Goal: Check status: Check status

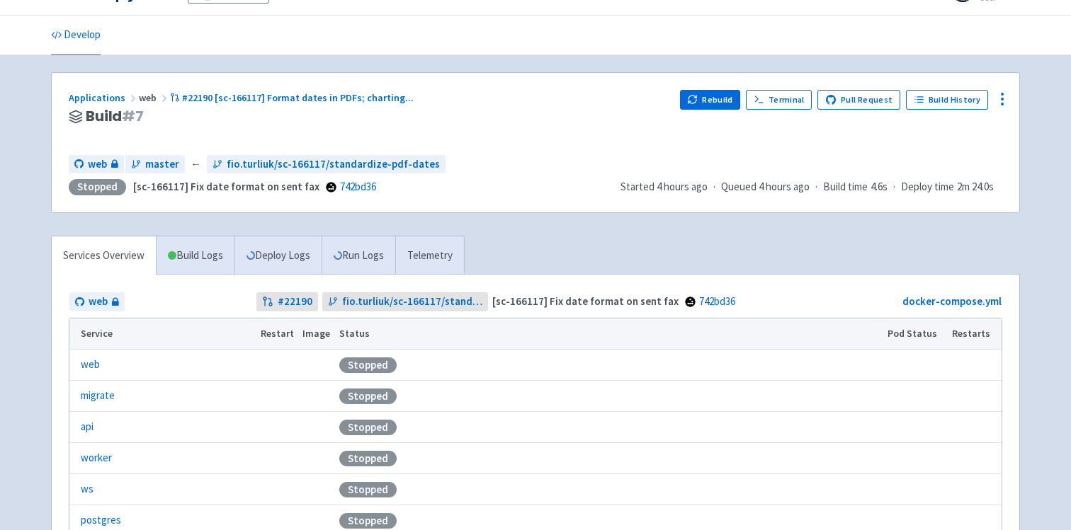
scroll to position [129, 0]
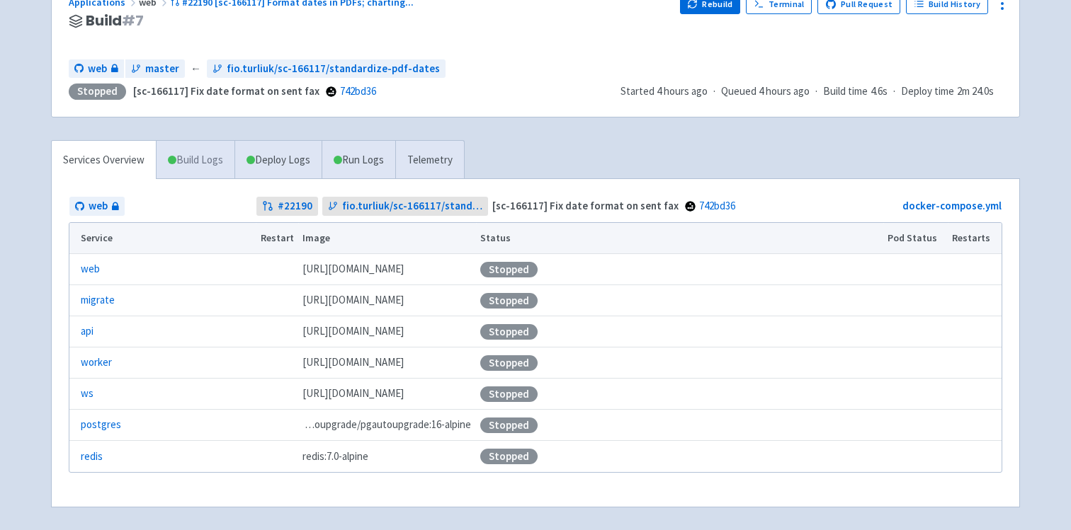
click at [202, 165] on link "Build Logs" at bounding box center [195, 160] width 78 height 39
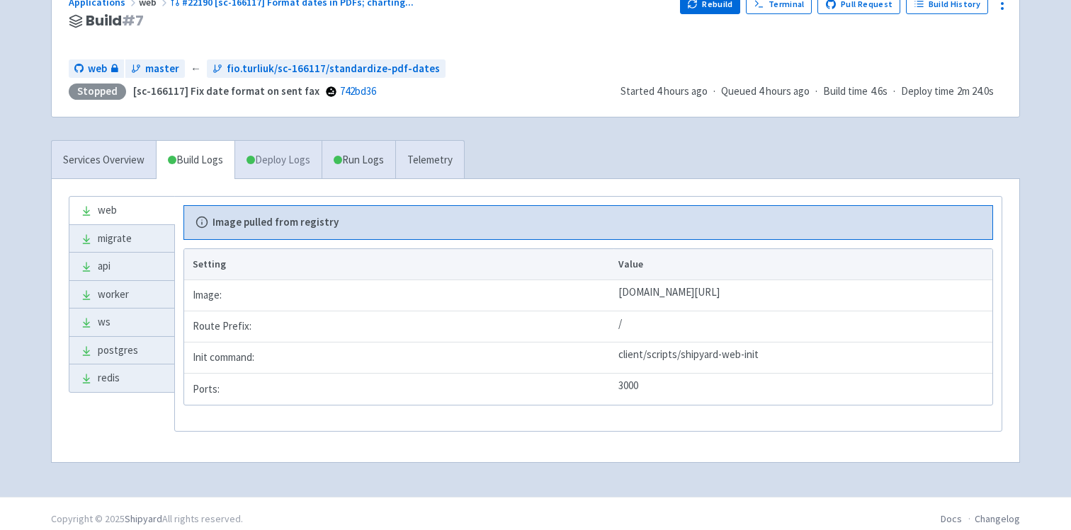
click at [291, 165] on link "Deploy Logs" at bounding box center [277, 160] width 87 height 39
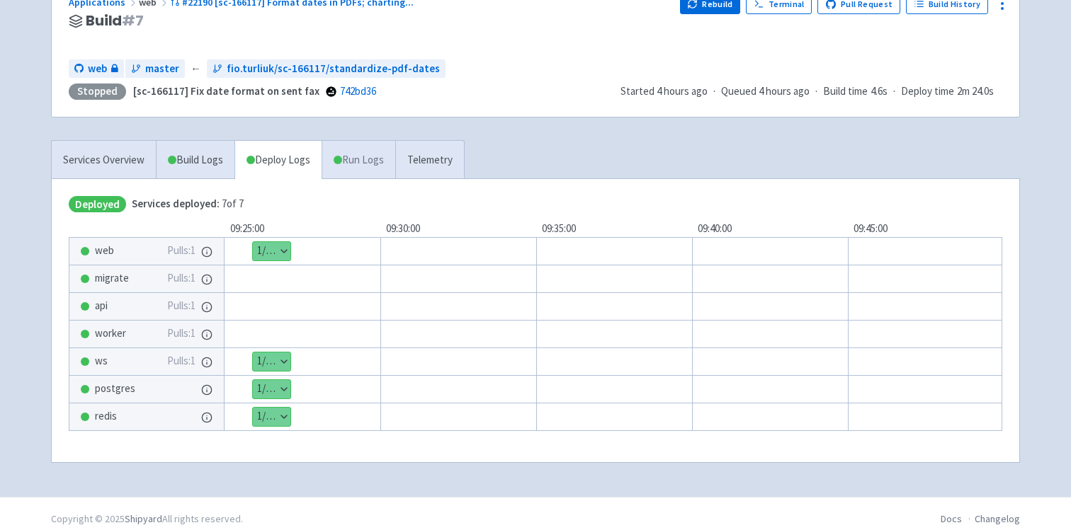
click at [358, 163] on link "Run Logs" at bounding box center [358, 160] width 74 height 39
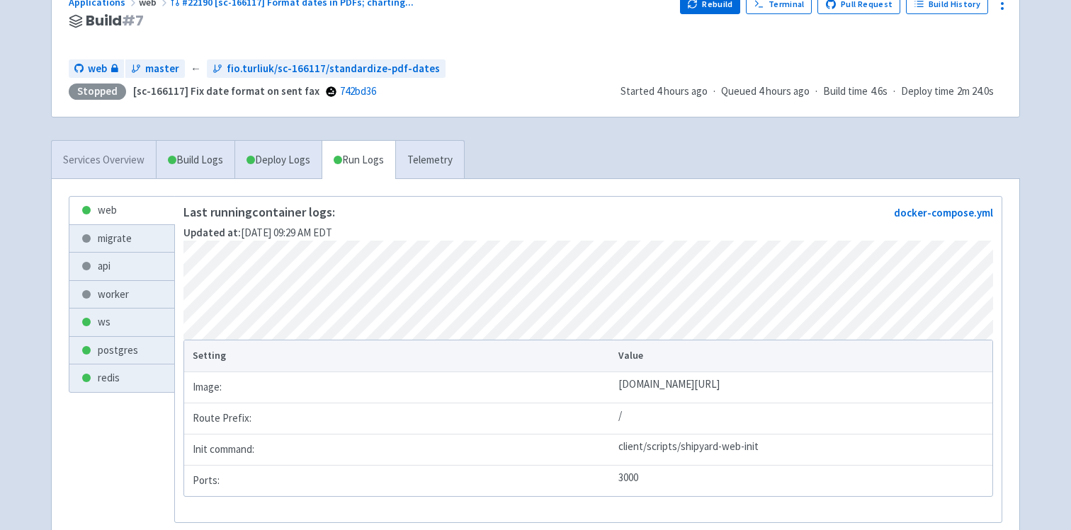
click at [122, 157] on link "Services Overview" at bounding box center [104, 160] width 104 height 39
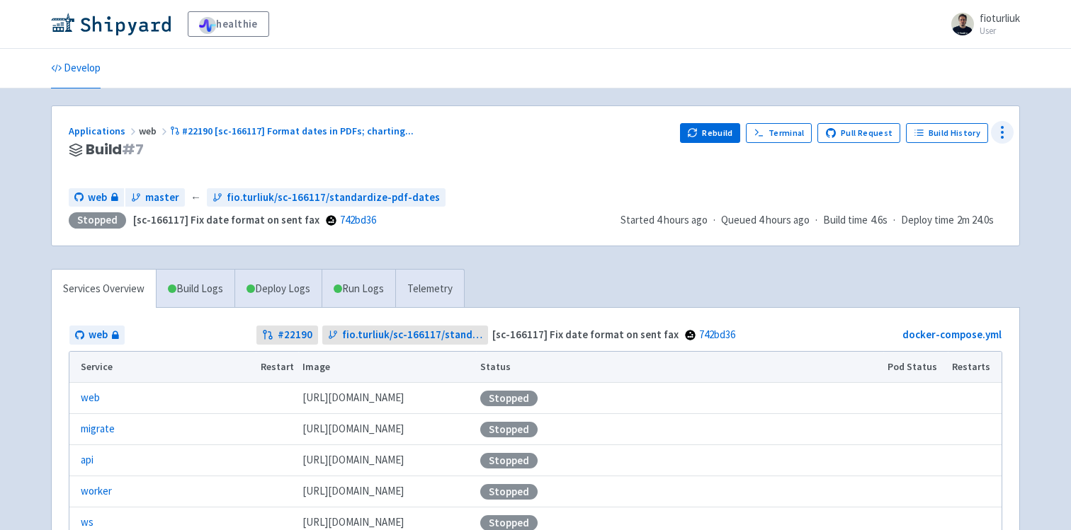
click at [994, 132] on icon at bounding box center [1001, 132] width 17 height 17
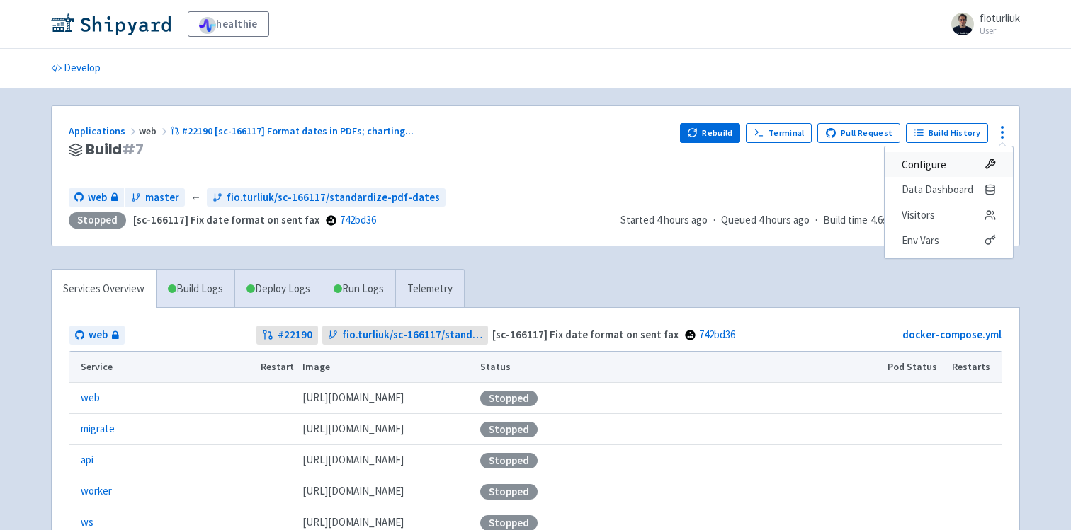
click at [940, 162] on span "Configure" at bounding box center [923, 165] width 45 height 20
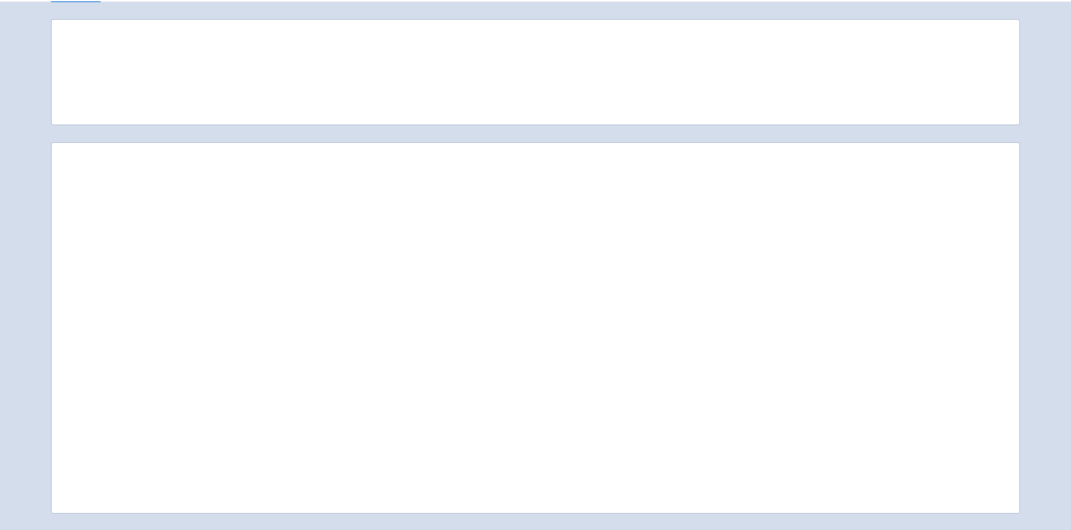
scroll to position [147, 0]
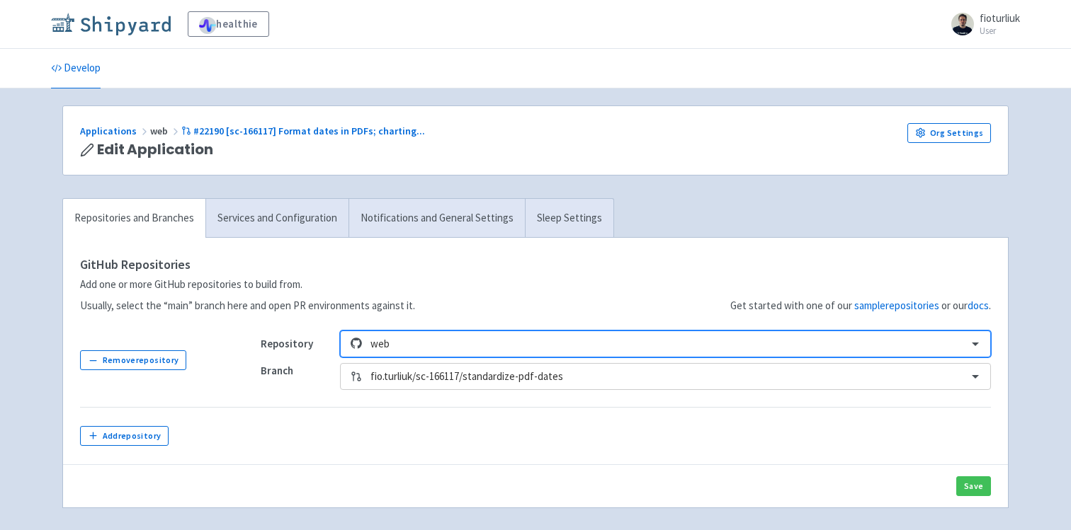
click at [113, 27] on img at bounding box center [111, 24] width 120 height 23
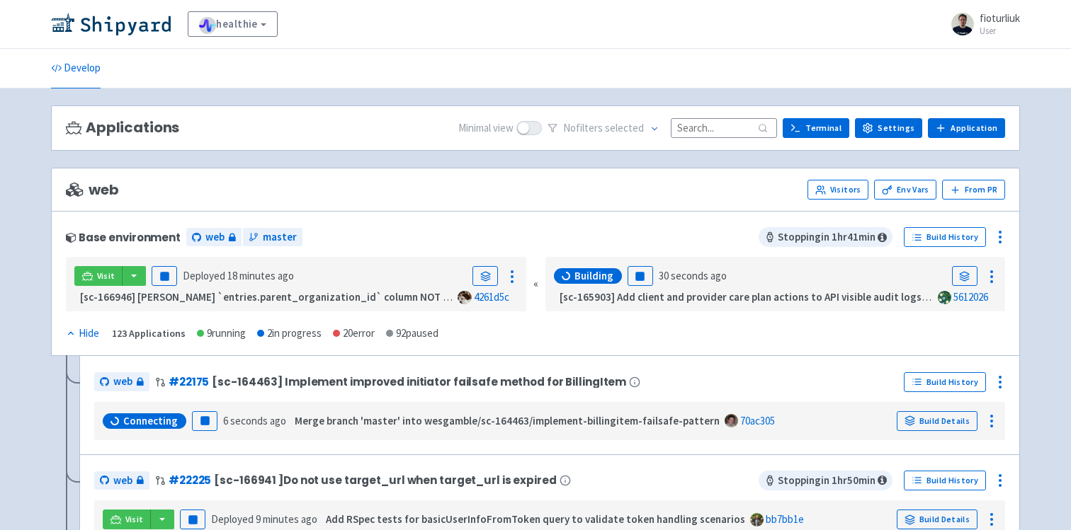
click at [542, 132] on span at bounding box center [528, 128] width 25 height 14
click at [525, 132] on input "checkbox" at bounding box center [520, 127] width 9 height 9
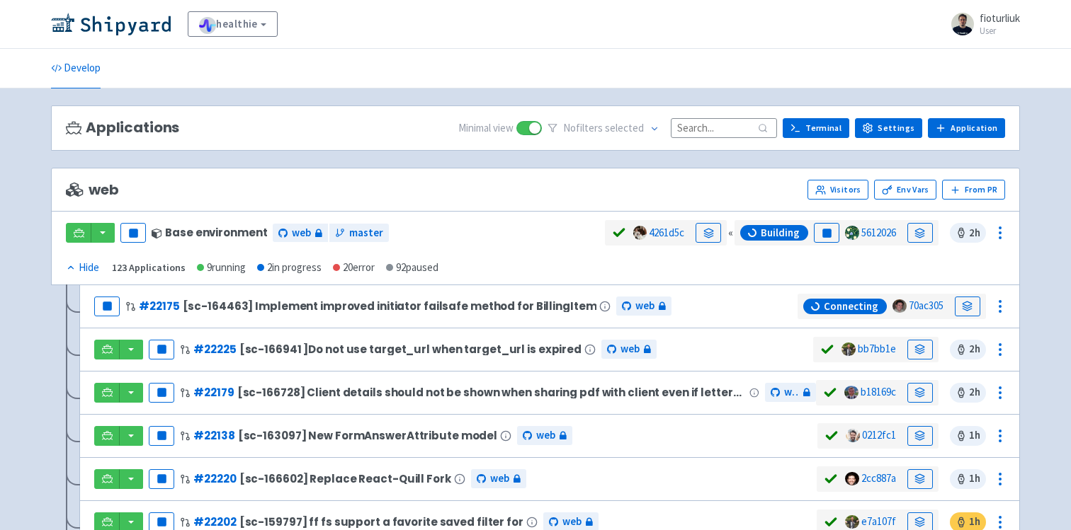
click at [542, 132] on span at bounding box center [528, 128] width 25 height 14
click at [525, 132] on input "checkbox" at bounding box center [520, 127] width 9 height 9
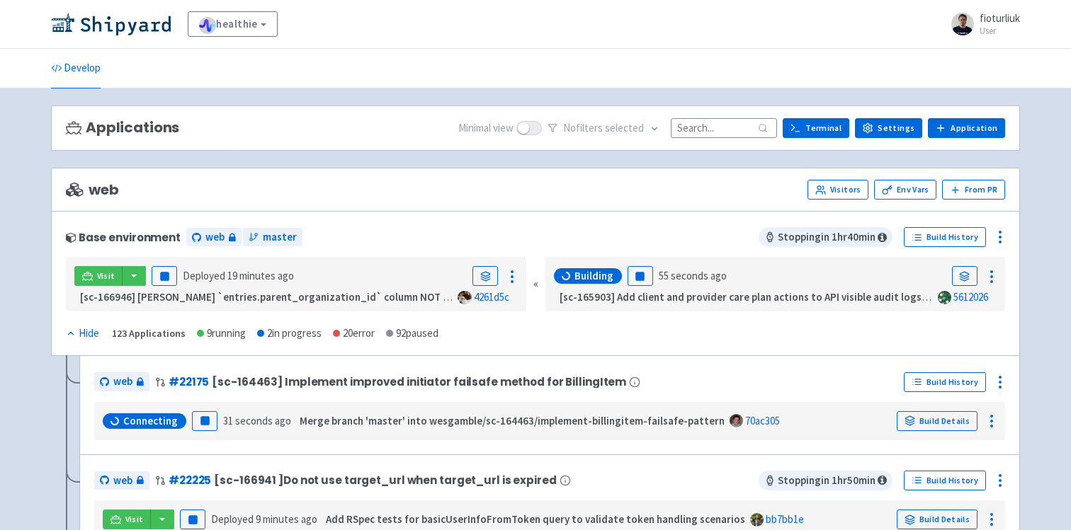
click at [542, 132] on span at bounding box center [528, 128] width 25 height 14
click at [525, 132] on input "checkbox" at bounding box center [520, 127] width 9 height 9
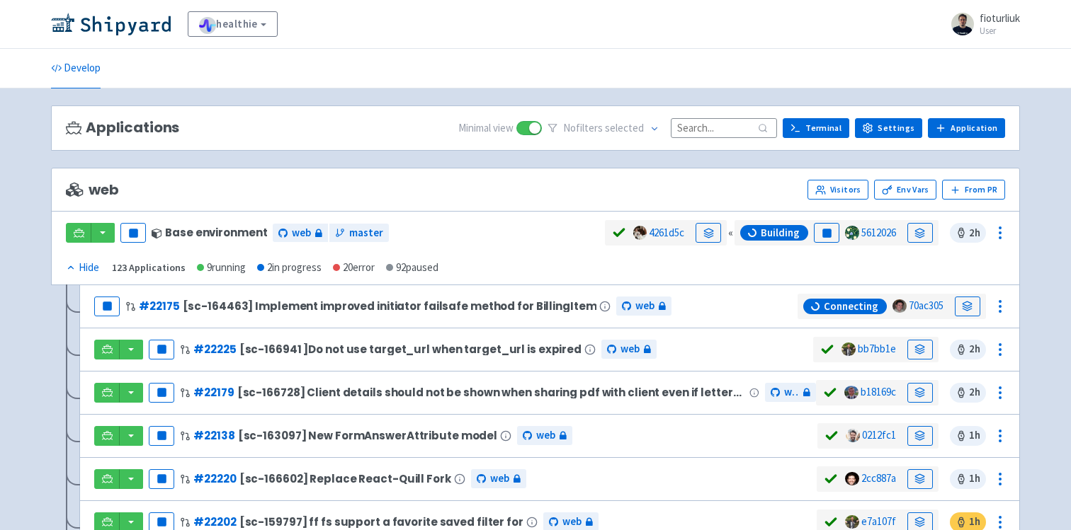
click at [542, 132] on span at bounding box center [528, 128] width 25 height 14
click at [525, 132] on input "checkbox" at bounding box center [520, 127] width 9 height 9
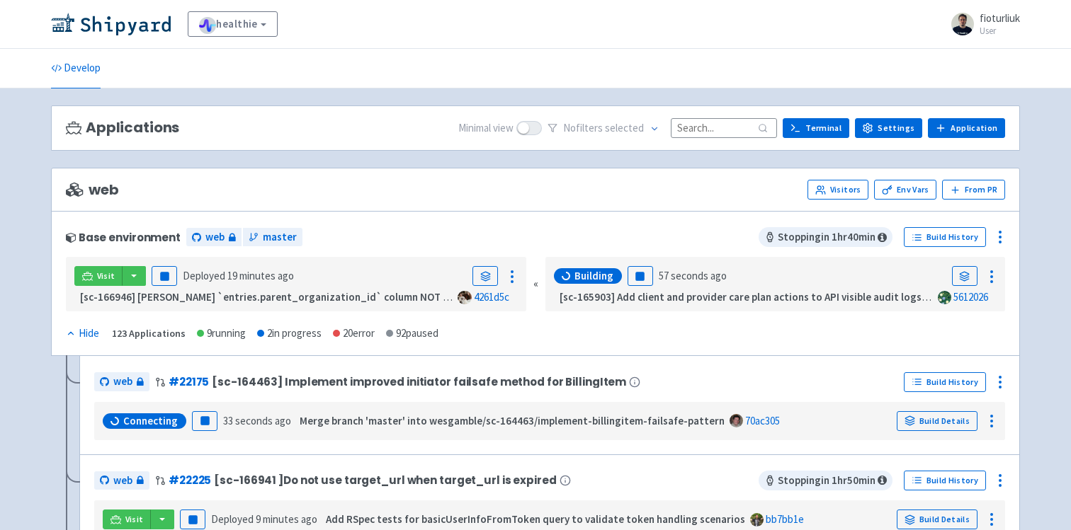
click at [542, 132] on span at bounding box center [528, 128] width 25 height 14
click at [525, 132] on input "checkbox" at bounding box center [520, 127] width 9 height 9
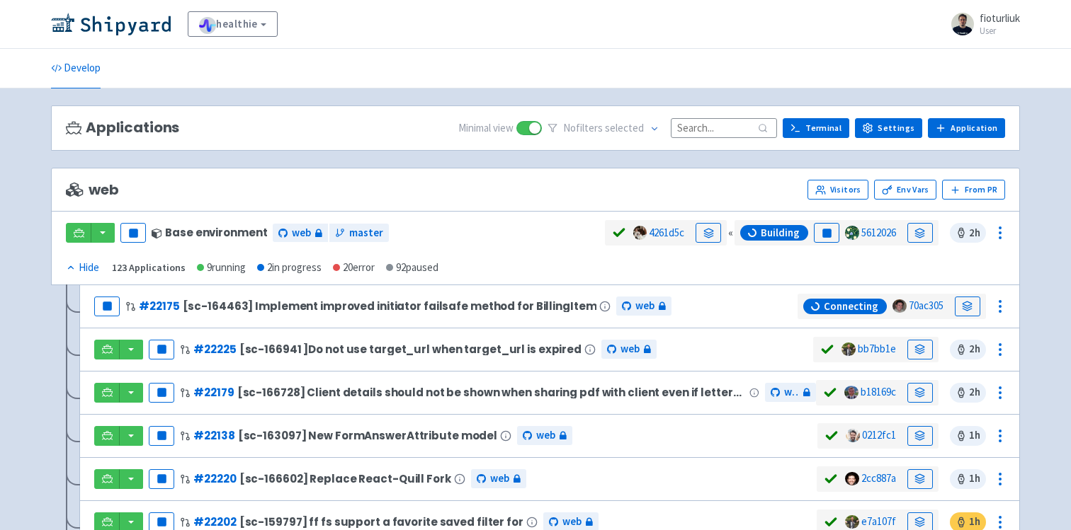
click at [542, 132] on span at bounding box center [528, 128] width 25 height 14
click at [525, 132] on input "checkbox" at bounding box center [520, 127] width 9 height 9
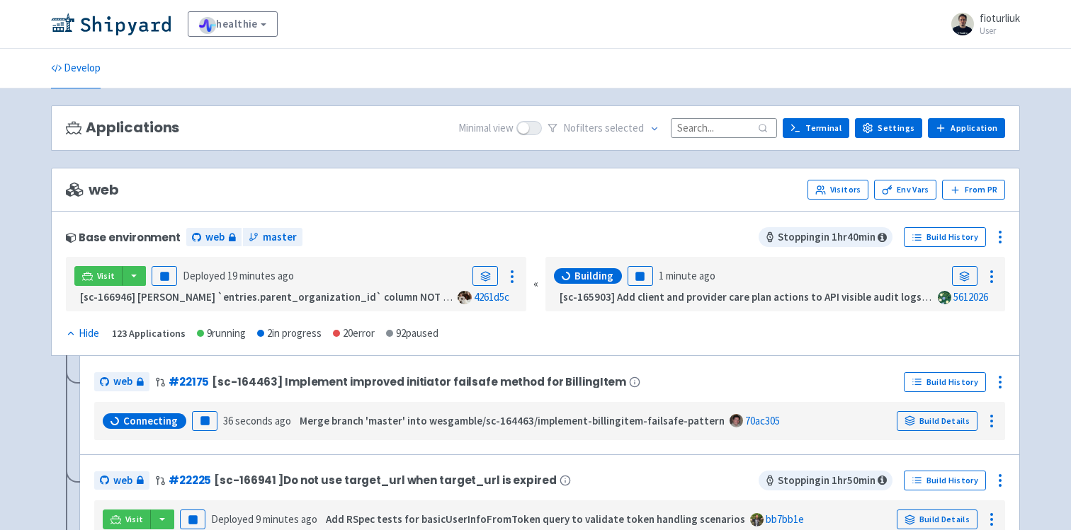
click at [542, 132] on span at bounding box center [528, 128] width 25 height 14
click at [525, 132] on input "checkbox" at bounding box center [520, 127] width 9 height 9
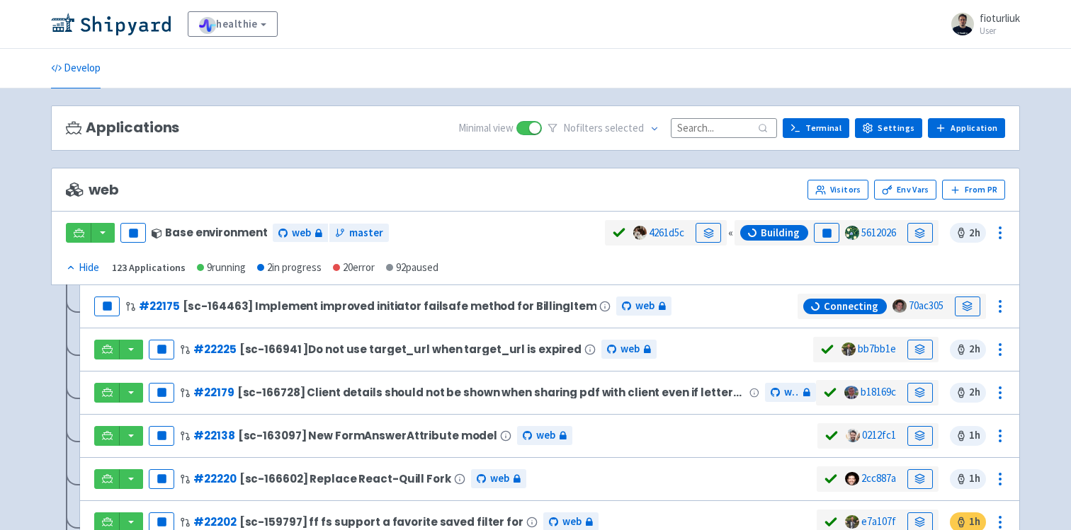
click at [542, 132] on span at bounding box center [528, 128] width 25 height 14
click at [525, 132] on input "checkbox" at bounding box center [520, 127] width 9 height 9
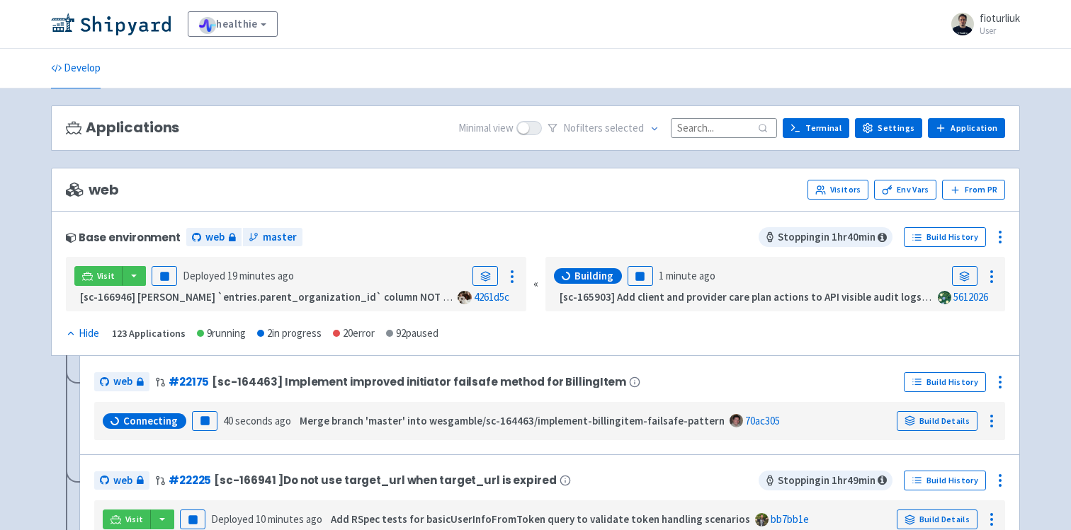
click at [542, 132] on span at bounding box center [528, 128] width 25 height 14
click at [525, 132] on input "checkbox" at bounding box center [520, 127] width 9 height 9
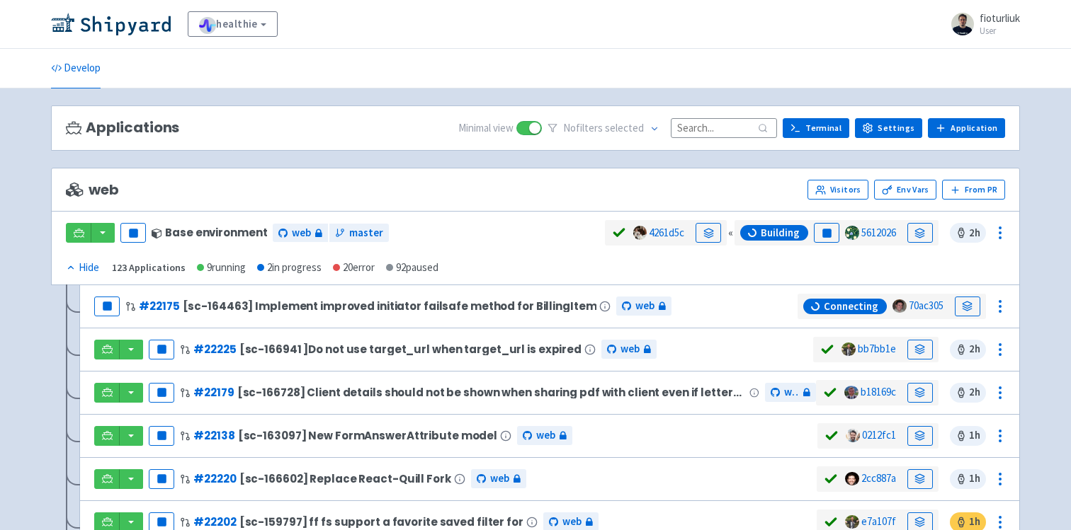
click at [533, 130] on span at bounding box center [528, 128] width 25 height 14
click at [525, 130] on input "checkbox" at bounding box center [520, 127] width 9 height 9
checkbox input "false"
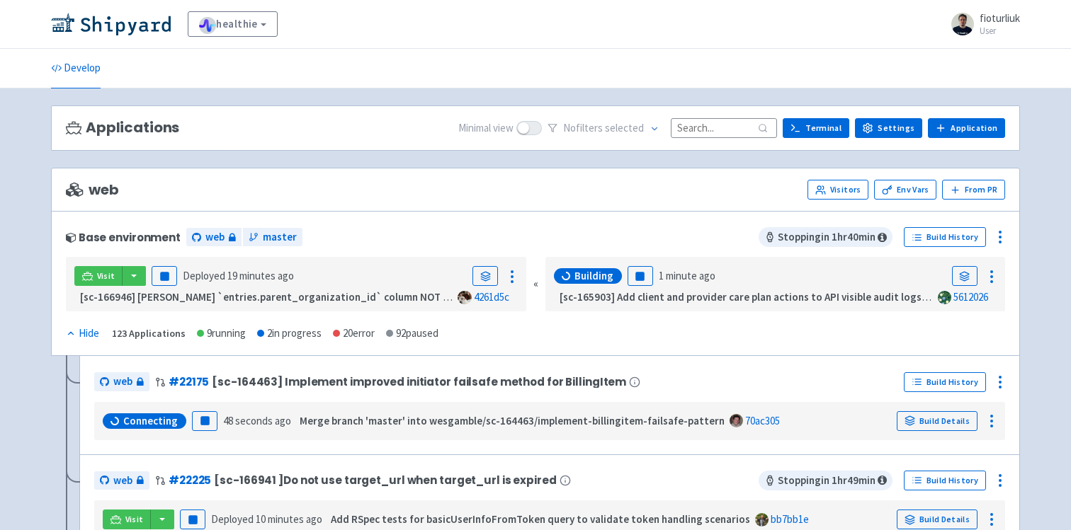
click at [644, 132] on span "selected" at bounding box center [624, 127] width 39 height 13
click at [659, 131] on icon at bounding box center [654, 129] width 10 height 10
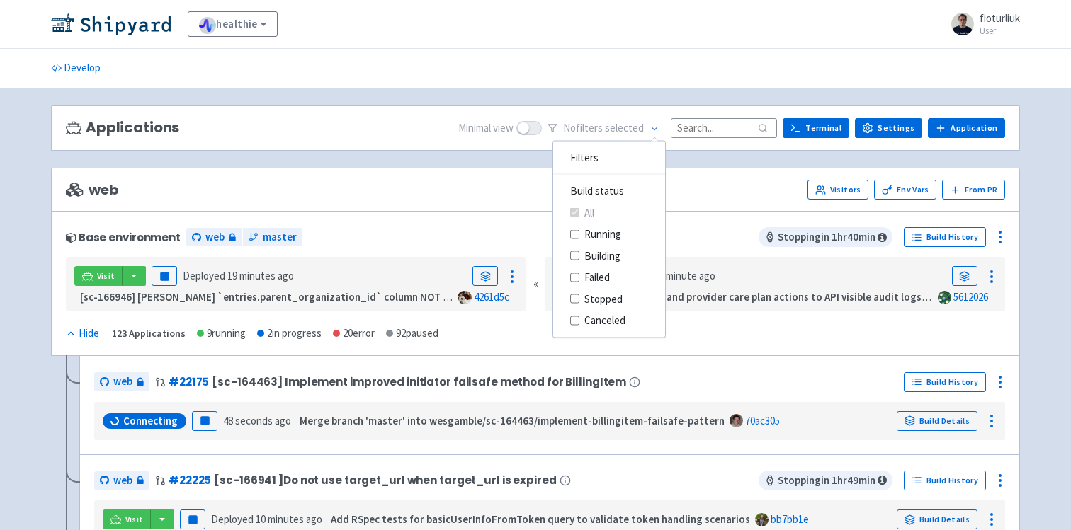
click at [579, 300] on input "Stopped" at bounding box center [574, 299] width 9 height 9
checkbox input "true"
checkbox input "false"
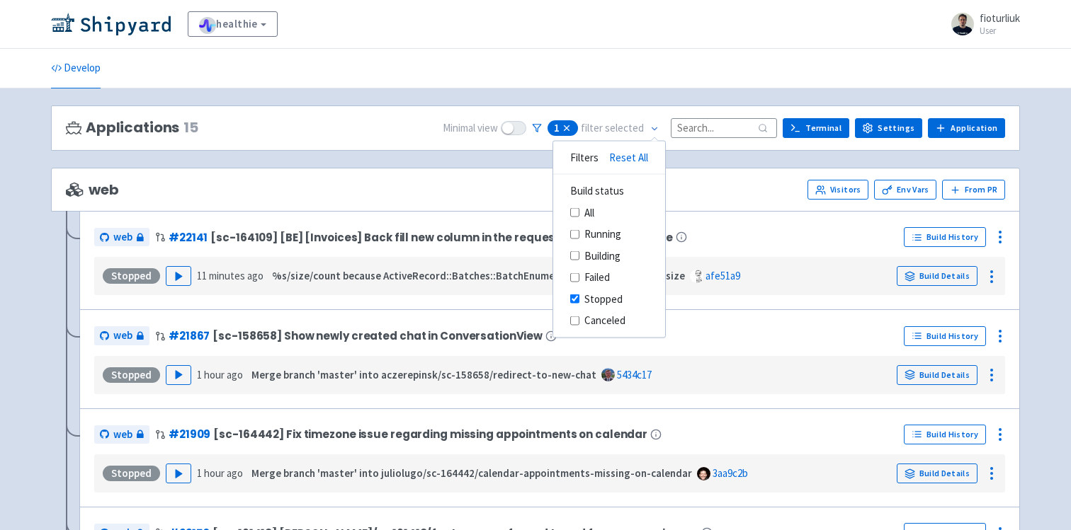
click at [579, 300] on input "Stopped" at bounding box center [574, 299] width 9 height 9
checkbox input "false"
checkbox input "true"
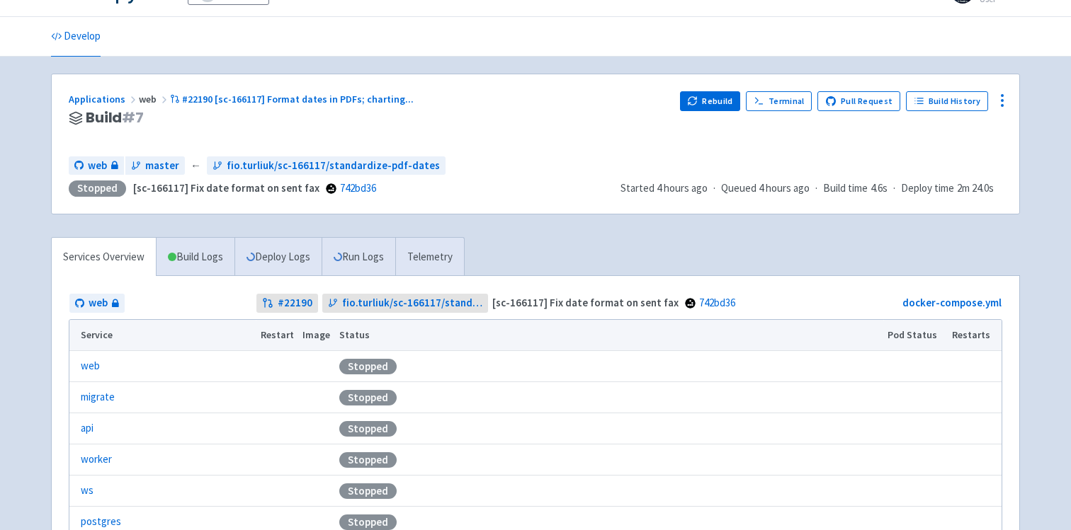
scroll to position [59, 0]
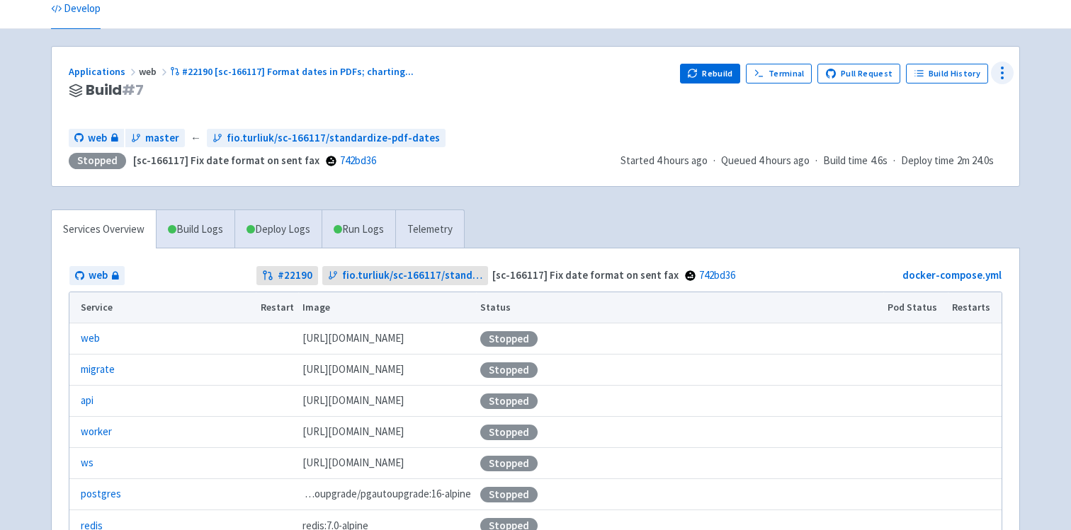
click at [992, 73] on div at bounding box center [1002, 73] width 23 height 23
click at [647, 131] on div "web master ← fio.turliuk/sc-166117/standardize-pdf-dates Stopped [sc-166117] Fi…" at bounding box center [535, 149] width 933 height 40
click at [718, 76] on button "Rebuild" at bounding box center [710, 74] width 61 height 20
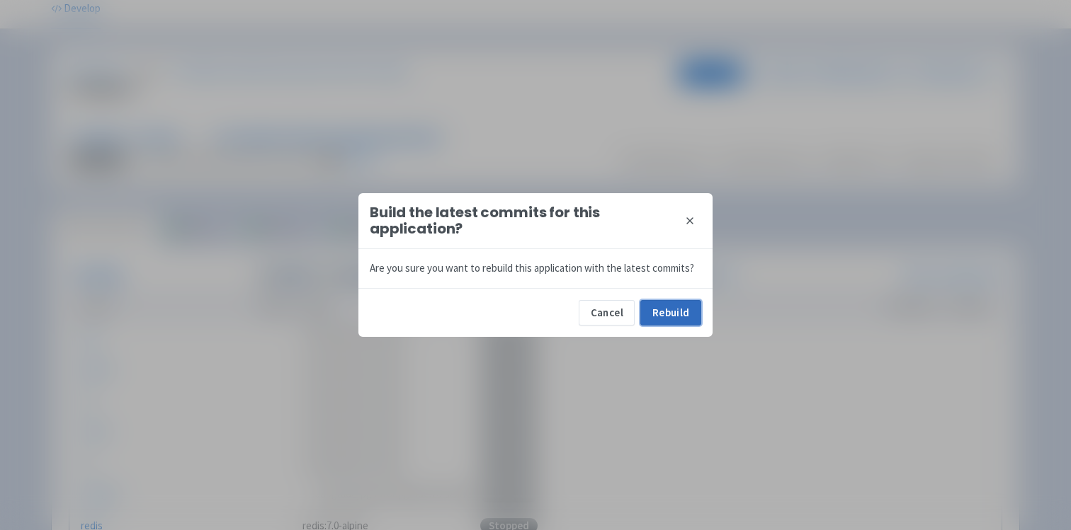
click at [664, 316] on button "Rebuild" at bounding box center [670, 312] width 61 height 25
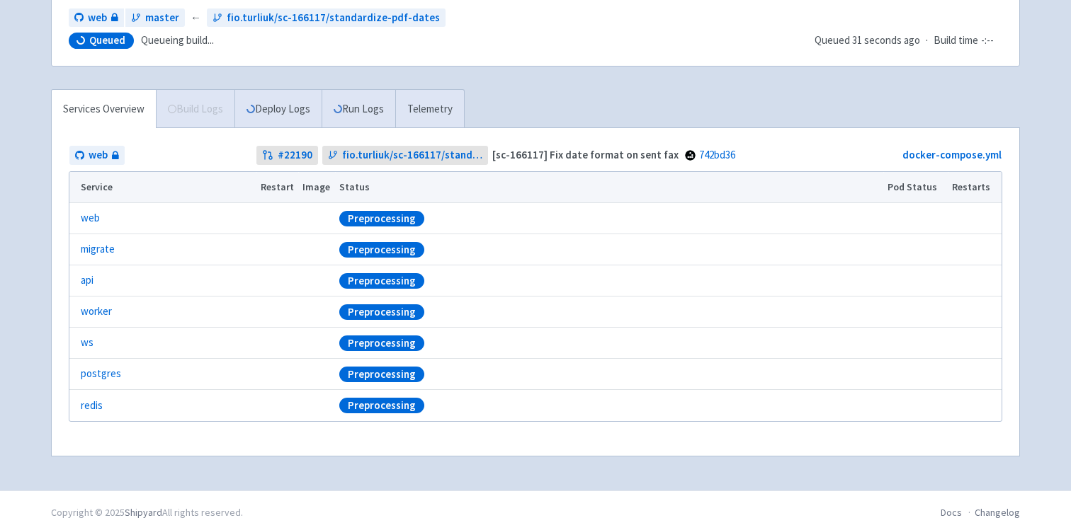
scroll to position [184, 0]
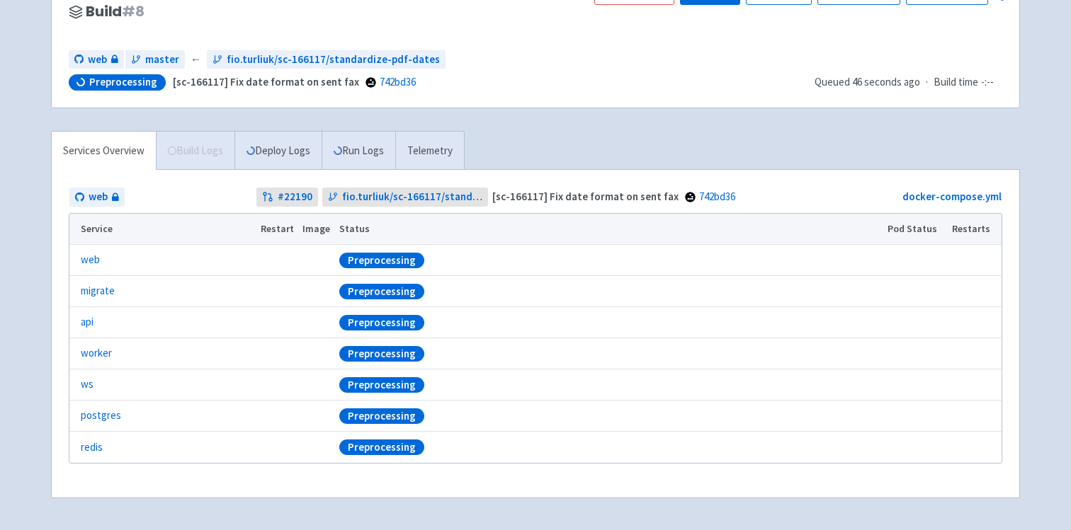
scroll to position [184, 0]
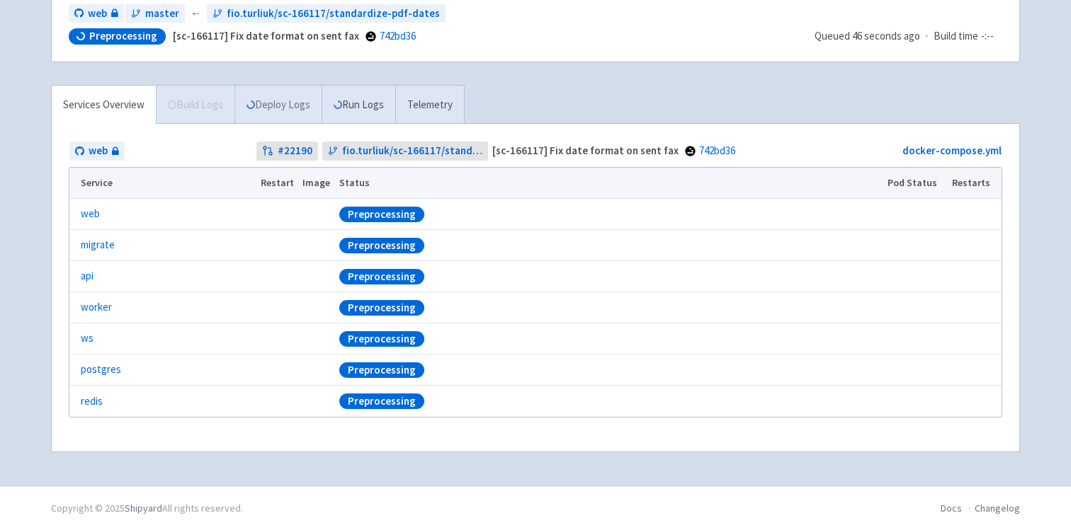
click at [287, 106] on div "Services Overview Build Logs Deploy Logs Run Logs Telemetry" at bounding box center [258, 104] width 414 height 39
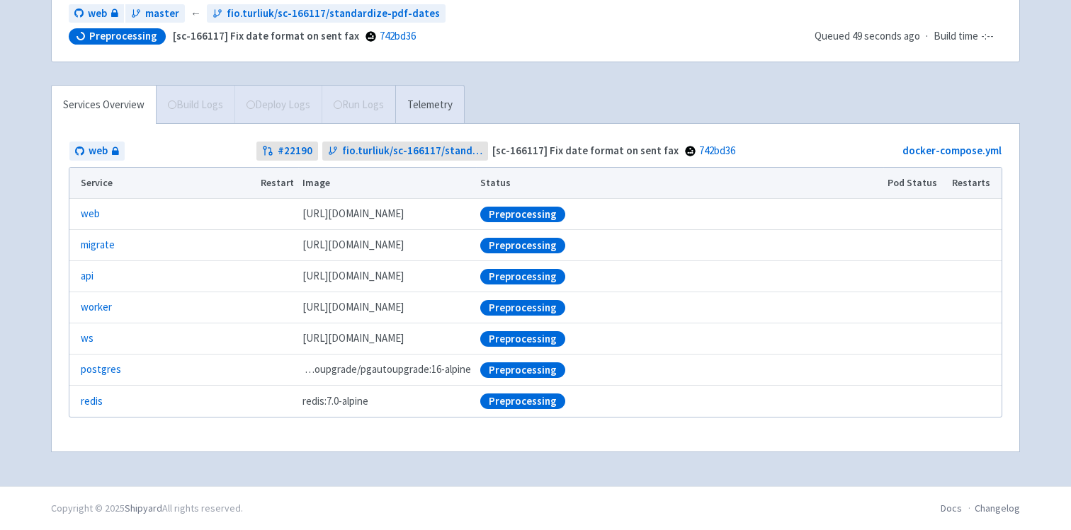
click at [203, 109] on span "Build Logs" at bounding box center [195, 105] width 79 height 38
click at [438, 95] on link "Telemetry" at bounding box center [429, 105] width 69 height 39
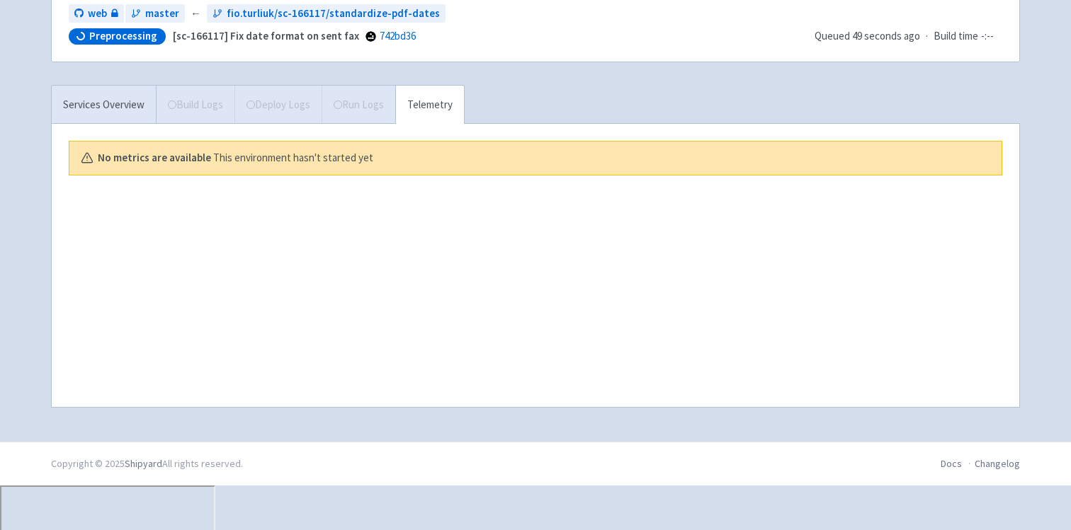
scroll to position [139, 0]
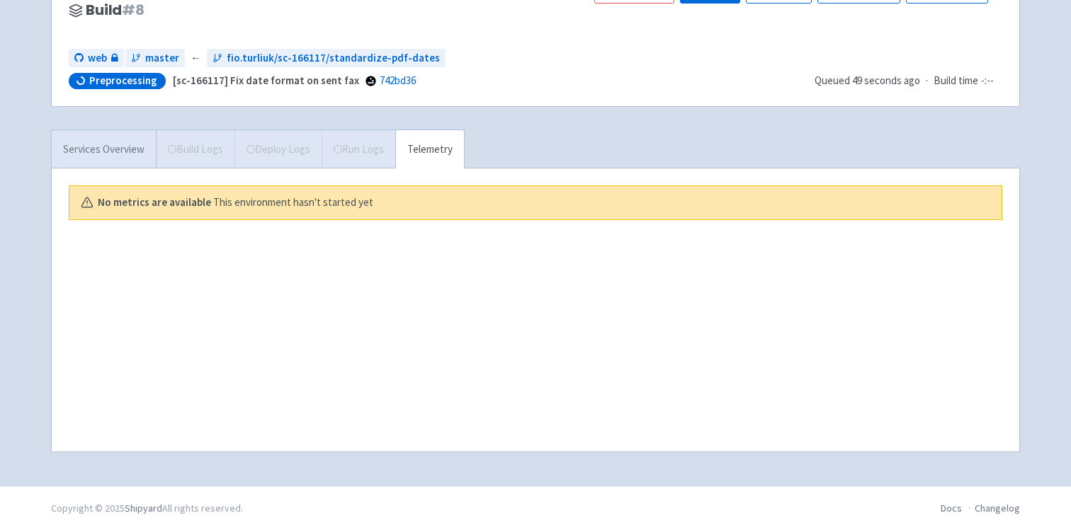
click at [116, 147] on link "Services Overview" at bounding box center [104, 149] width 104 height 39
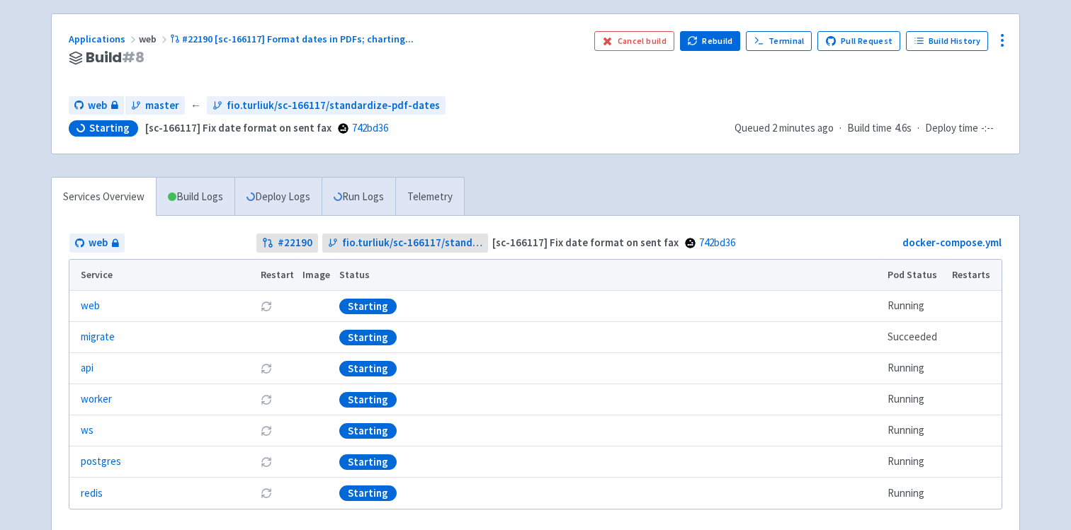
scroll to position [91, 0]
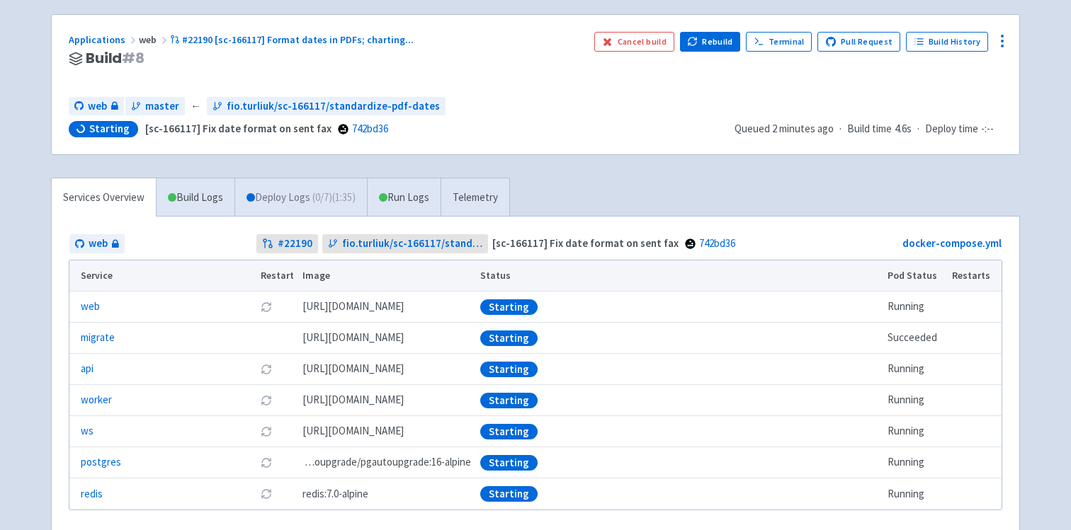
click at [273, 196] on link "Deploy Logs ( 0 / 7 ) (1:35)" at bounding box center [300, 197] width 132 height 39
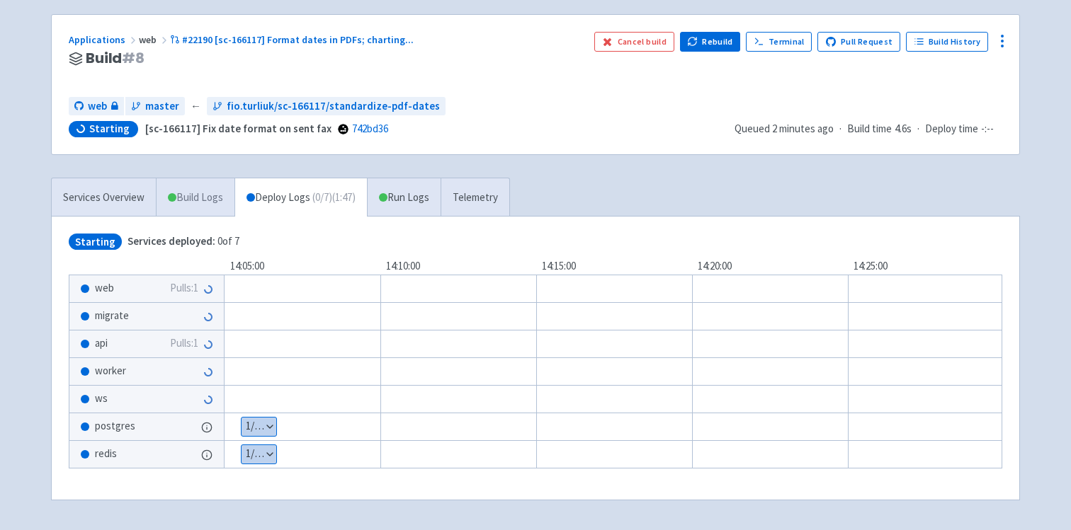
click at [179, 203] on link "Build Logs" at bounding box center [195, 197] width 78 height 39
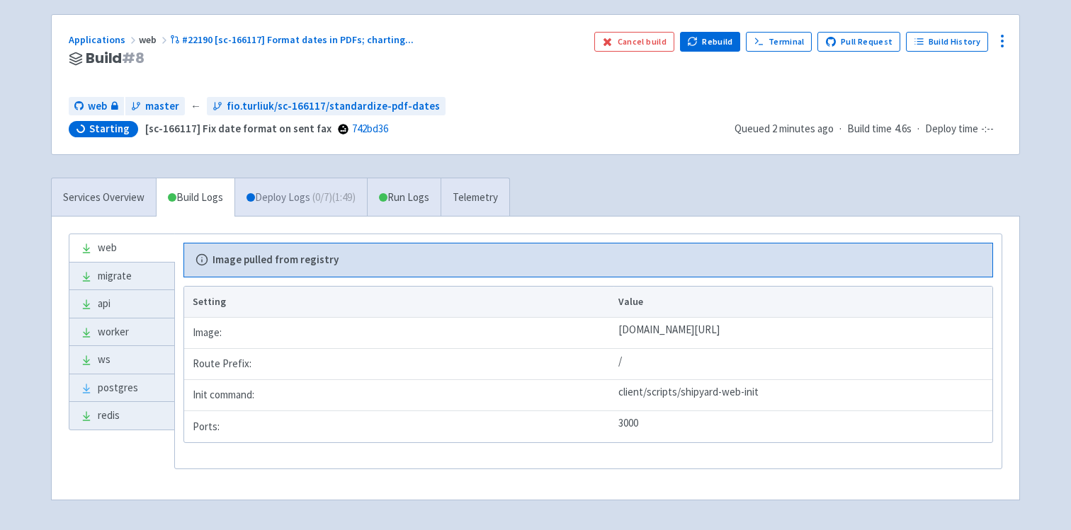
click at [329, 204] on span "( 0 / 7 ) (1:49)" at bounding box center [333, 198] width 43 height 16
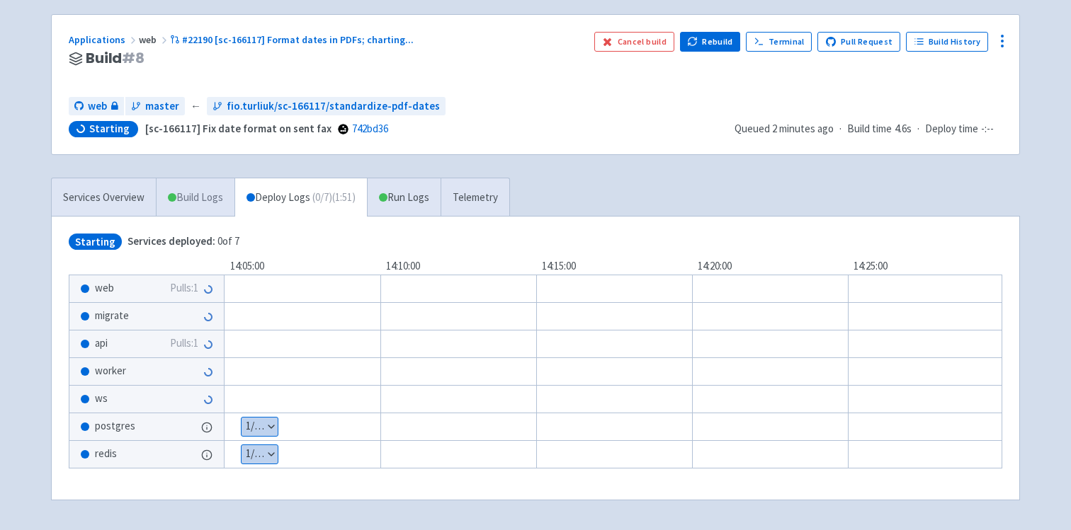
click at [217, 203] on link "Build Logs" at bounding box center [195, 197] width 78 height 39
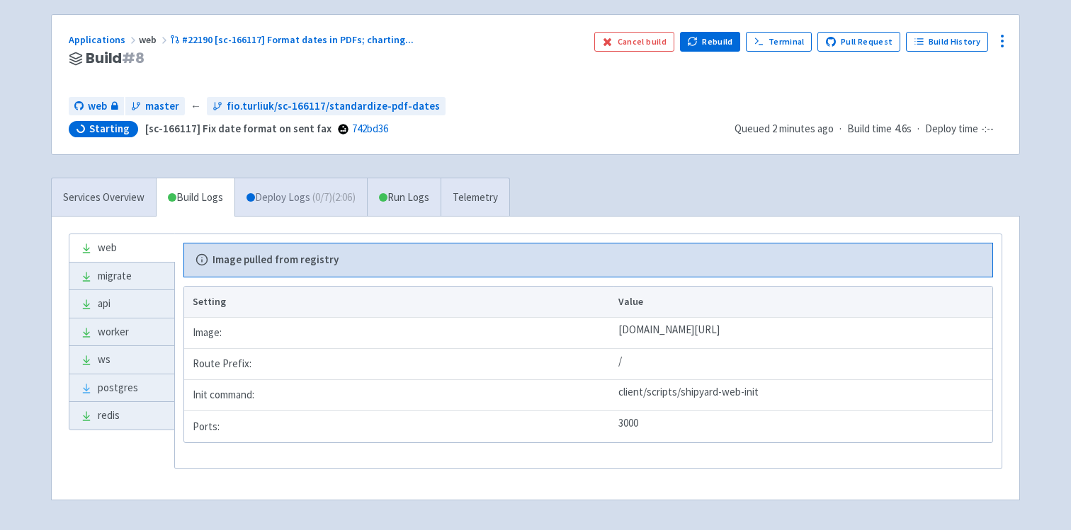
click at [311, 202] on link "Deploy Logs ( 0 / 7 ) (2:06)" at bounding box center [300, 197] width 132 height 39
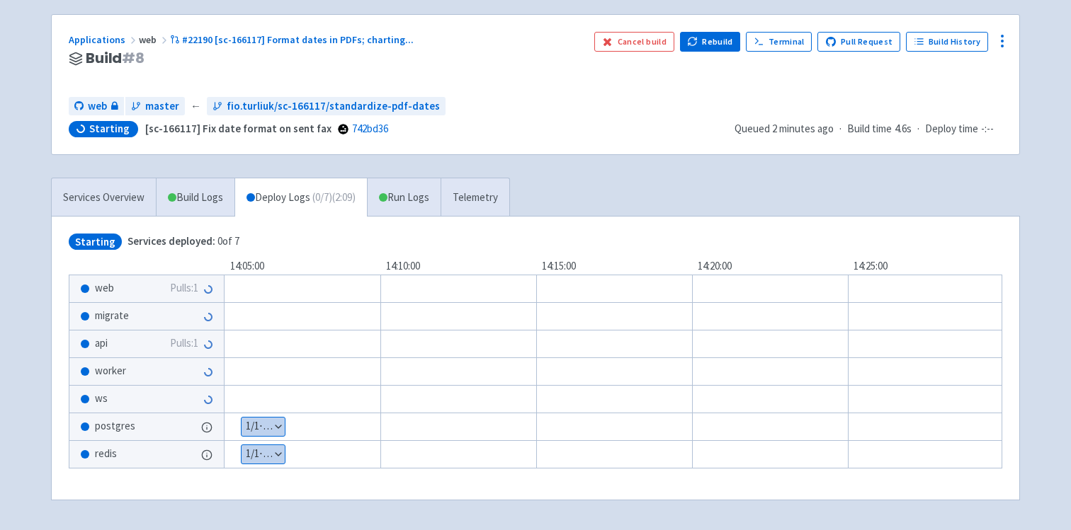
click at [637, 139] on div "Applications web #22190 [sc-166117] Format dates in PDFs; charting ... Build # …" at bounding box center [535, 84] width 967 height 139
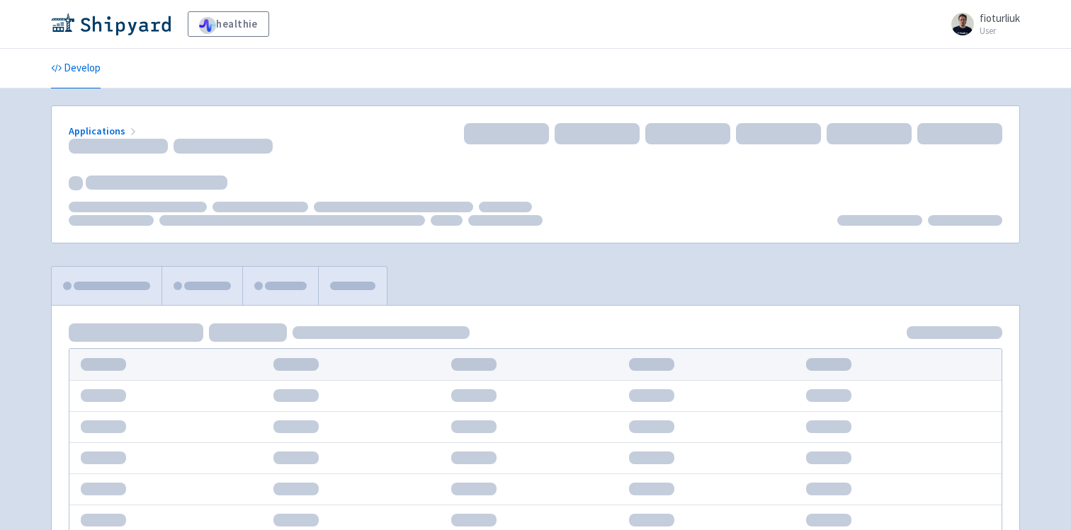
scroll to position [91, 0]
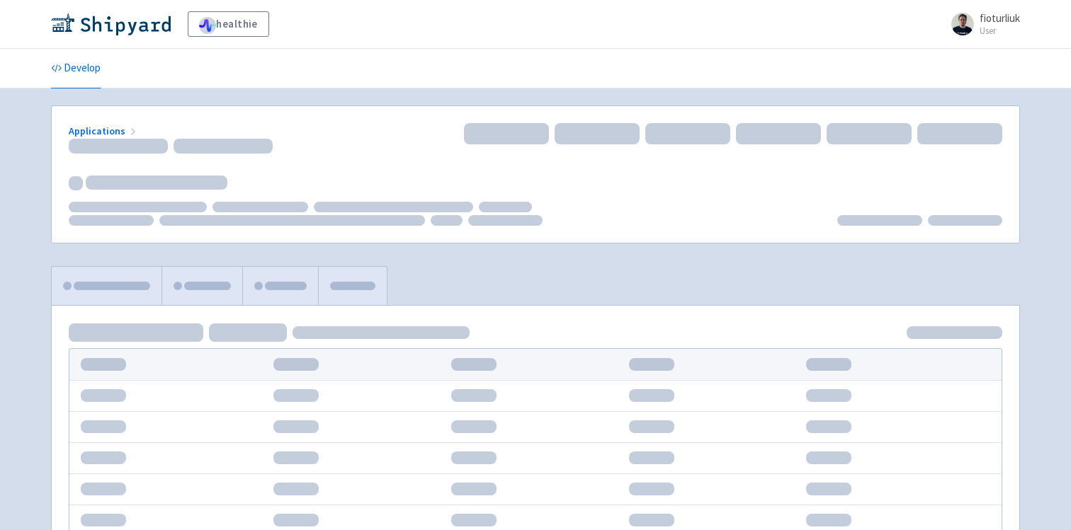
scroll to position [91, 0]
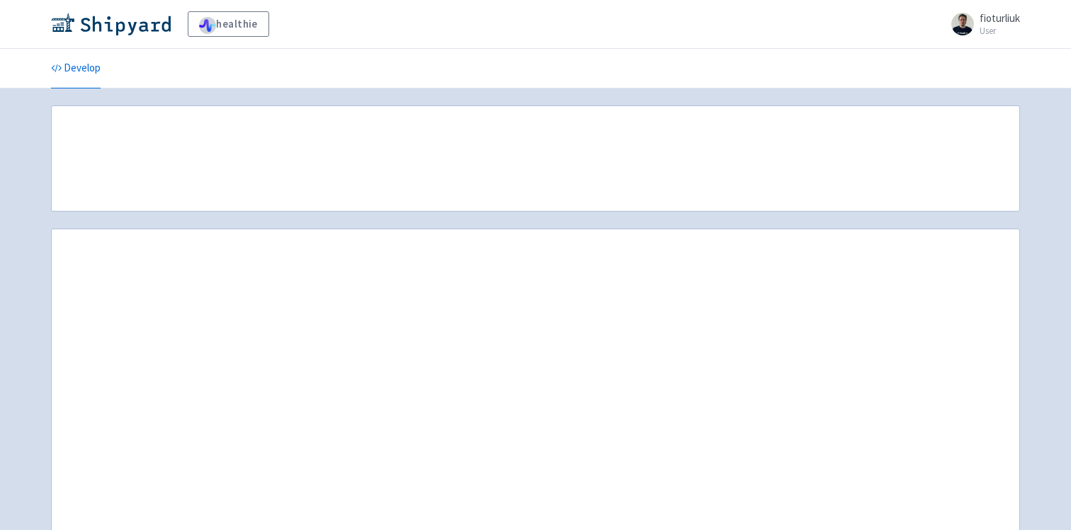
scroll to position [91, 0]
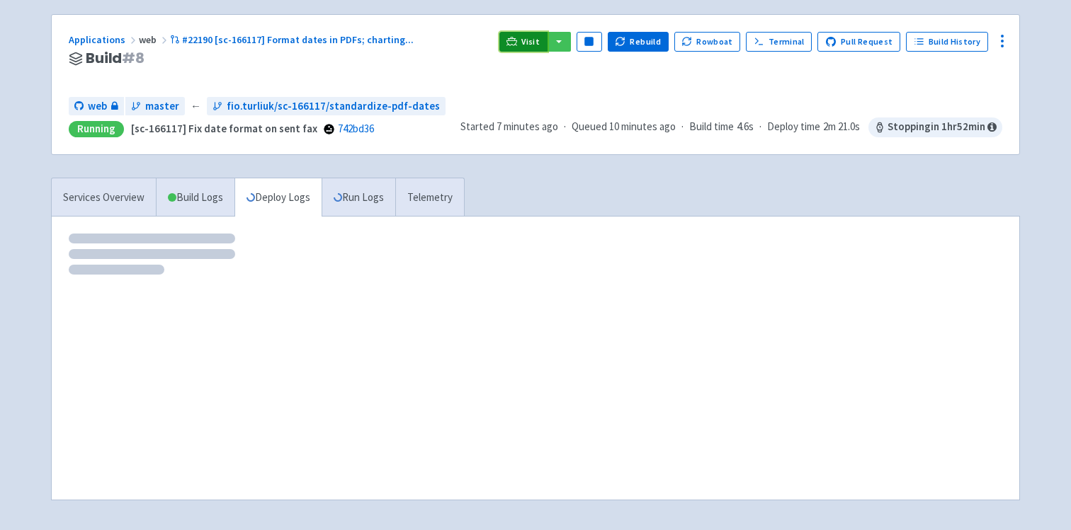
click at [535, 45] on span "Visit" at bounding box center [530, 41] width 18 height 11
